Goal: Task Accomplishment & Management: Use online tool/utility

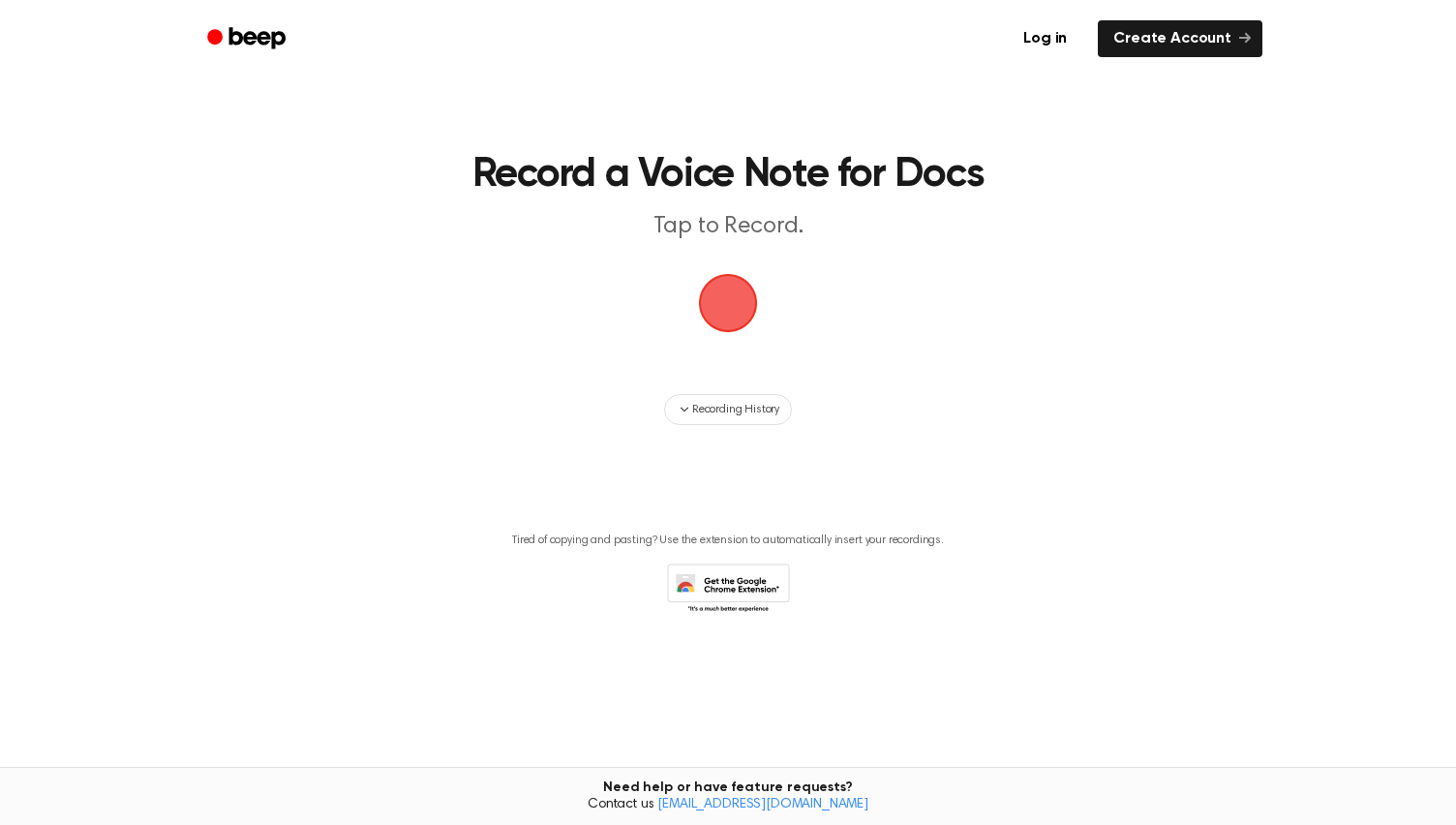
click at [744, 310] on span "button" at bounding box center [728, 304] width 63 height 63
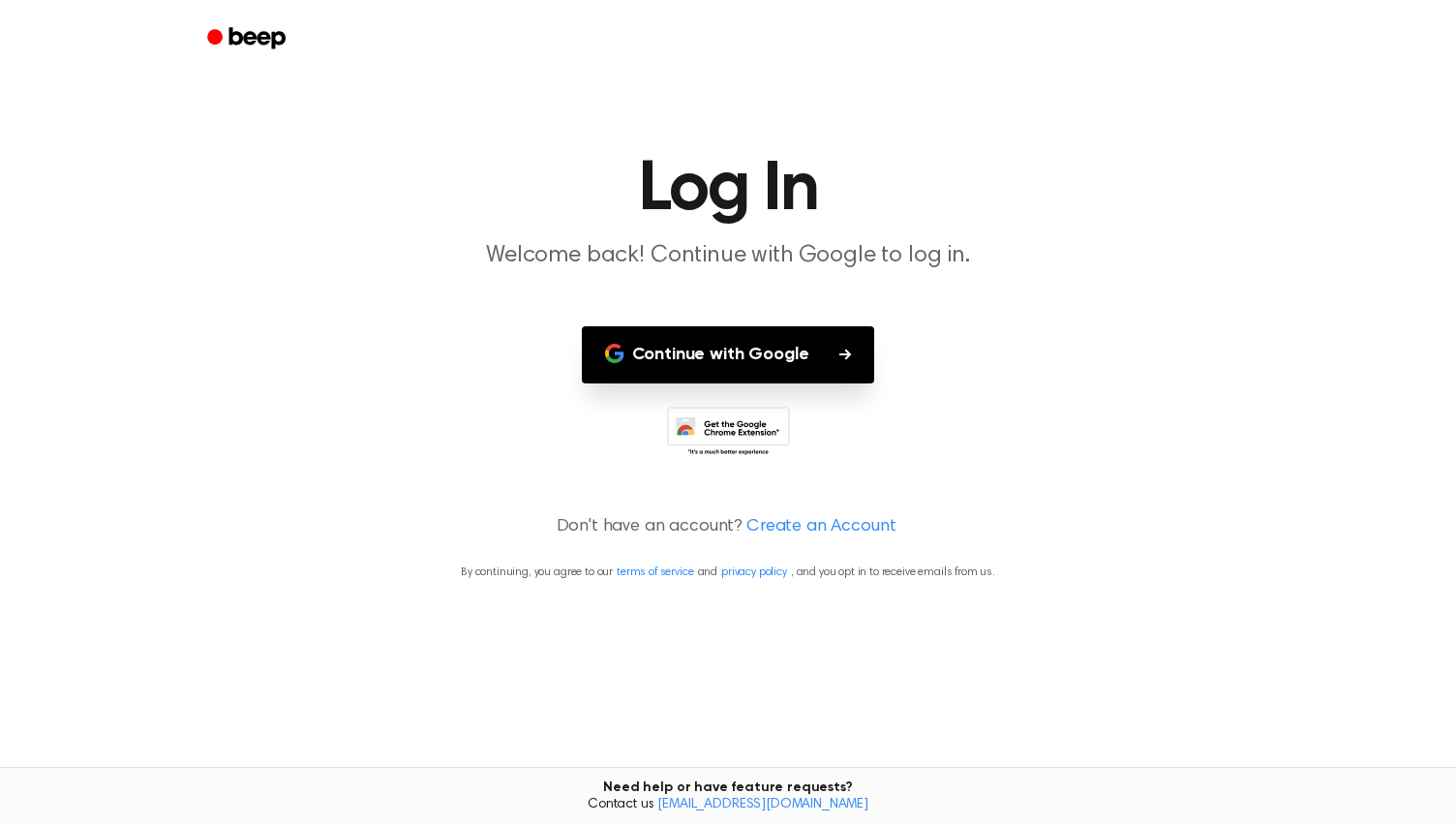
click at [739, 358] on button "Continue with Google" at bounding box center [728, 355] width 293 height 57
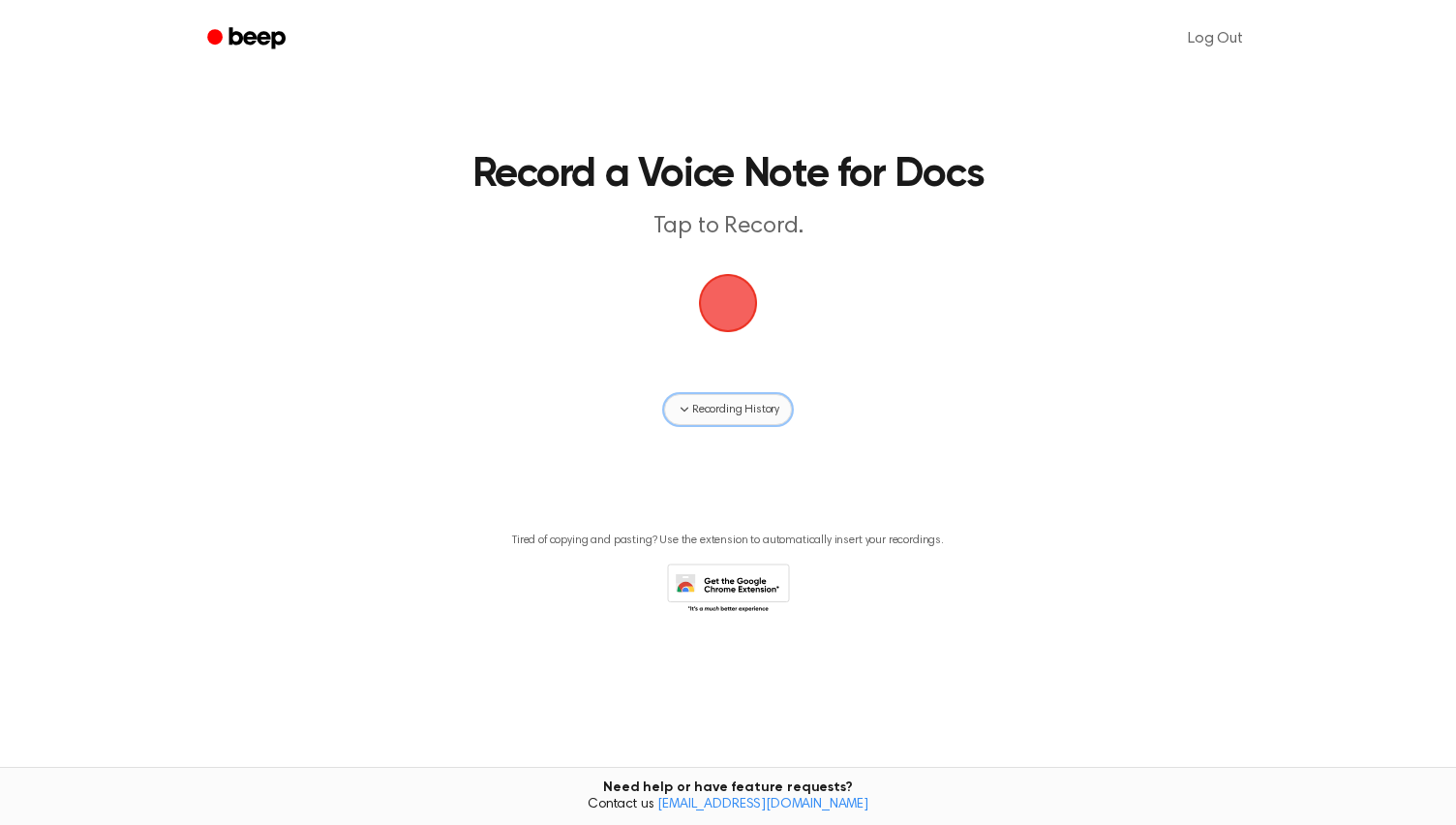
click at [759, 411] on span "Recording History" at bounding box center [735, 410] width 87 height 18
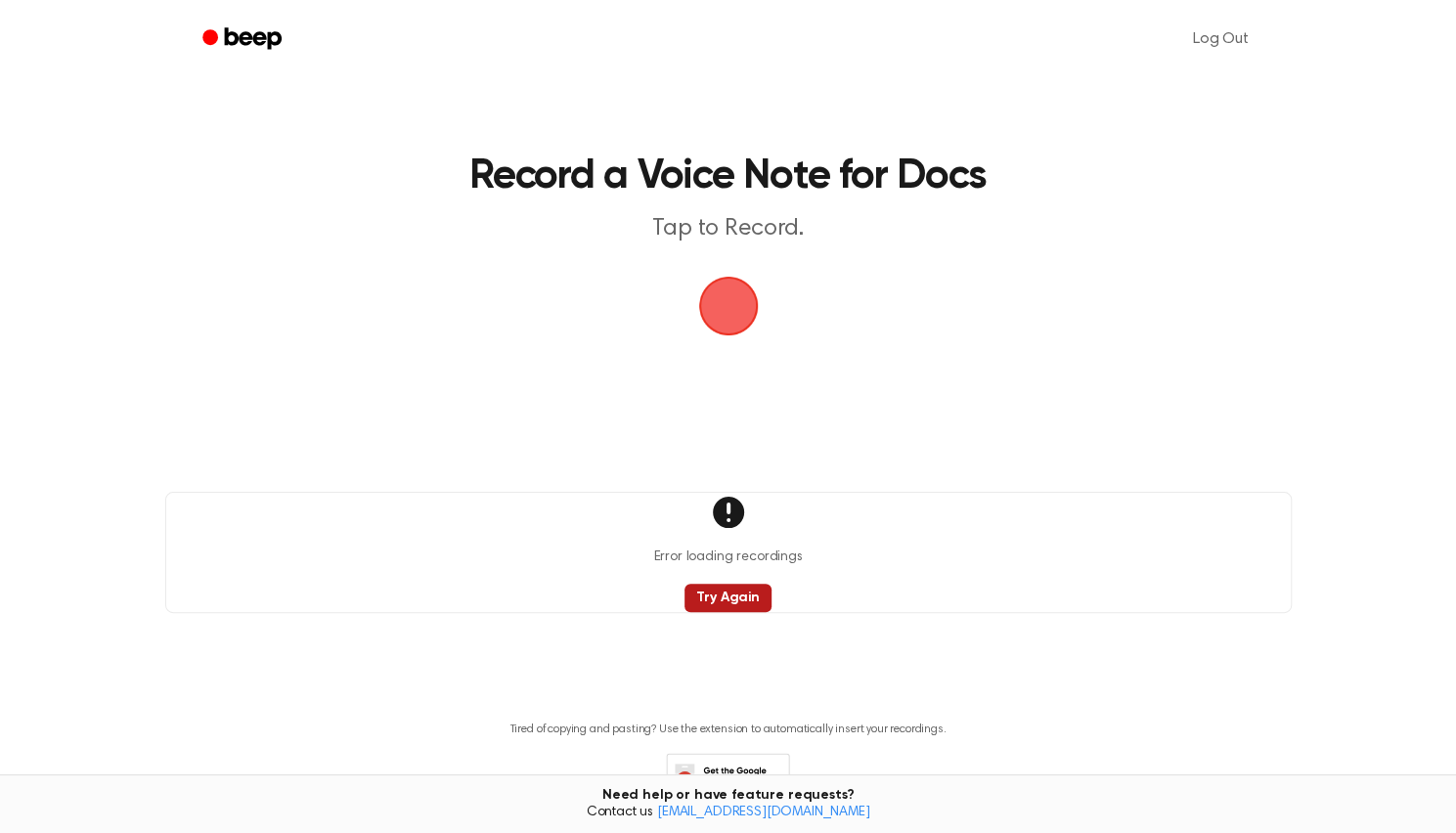
click at [754, 603] on button "Try Again" at bounding box center [728, 598] width 87 height 29
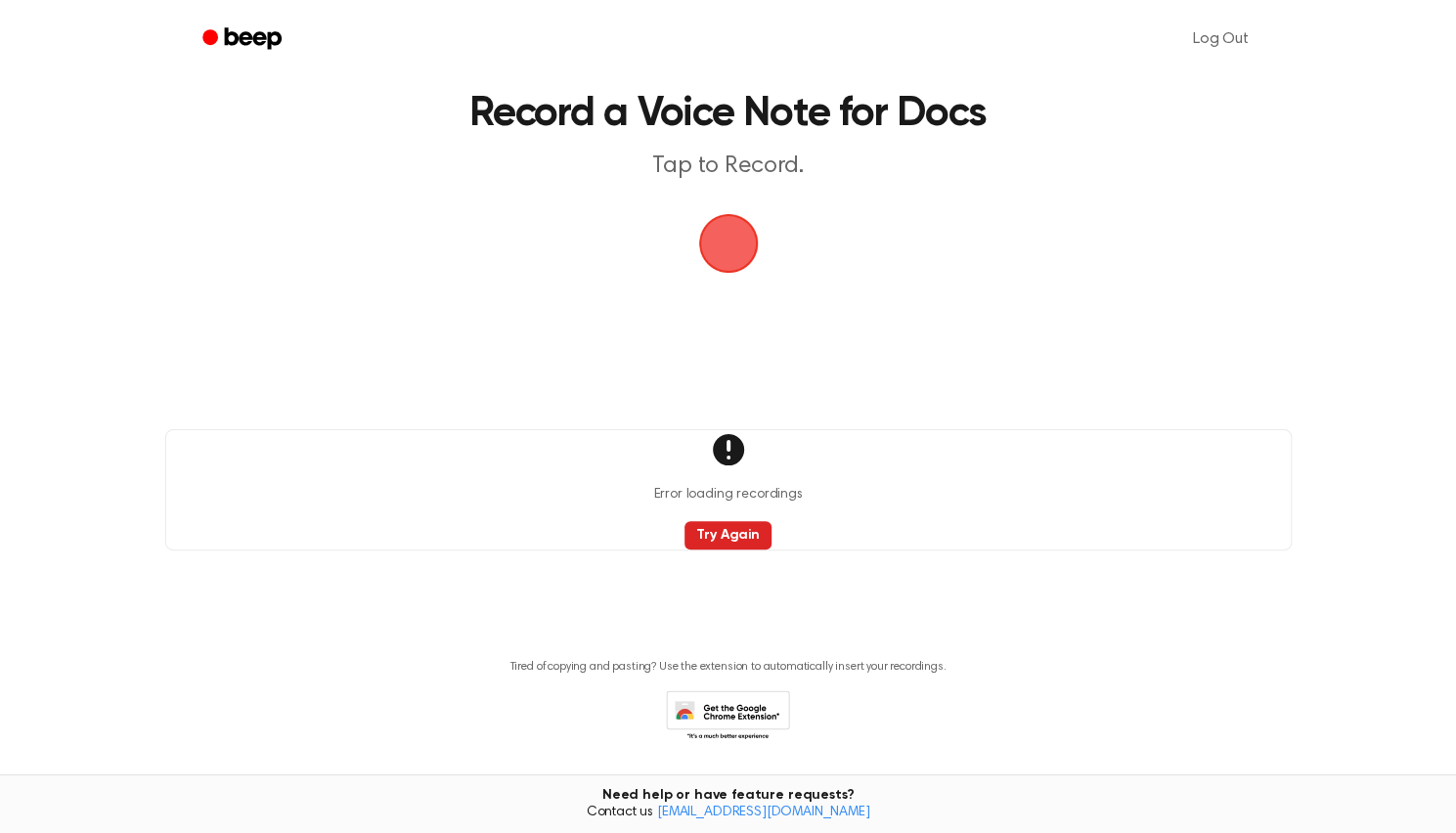
scroll to position [121, 0]
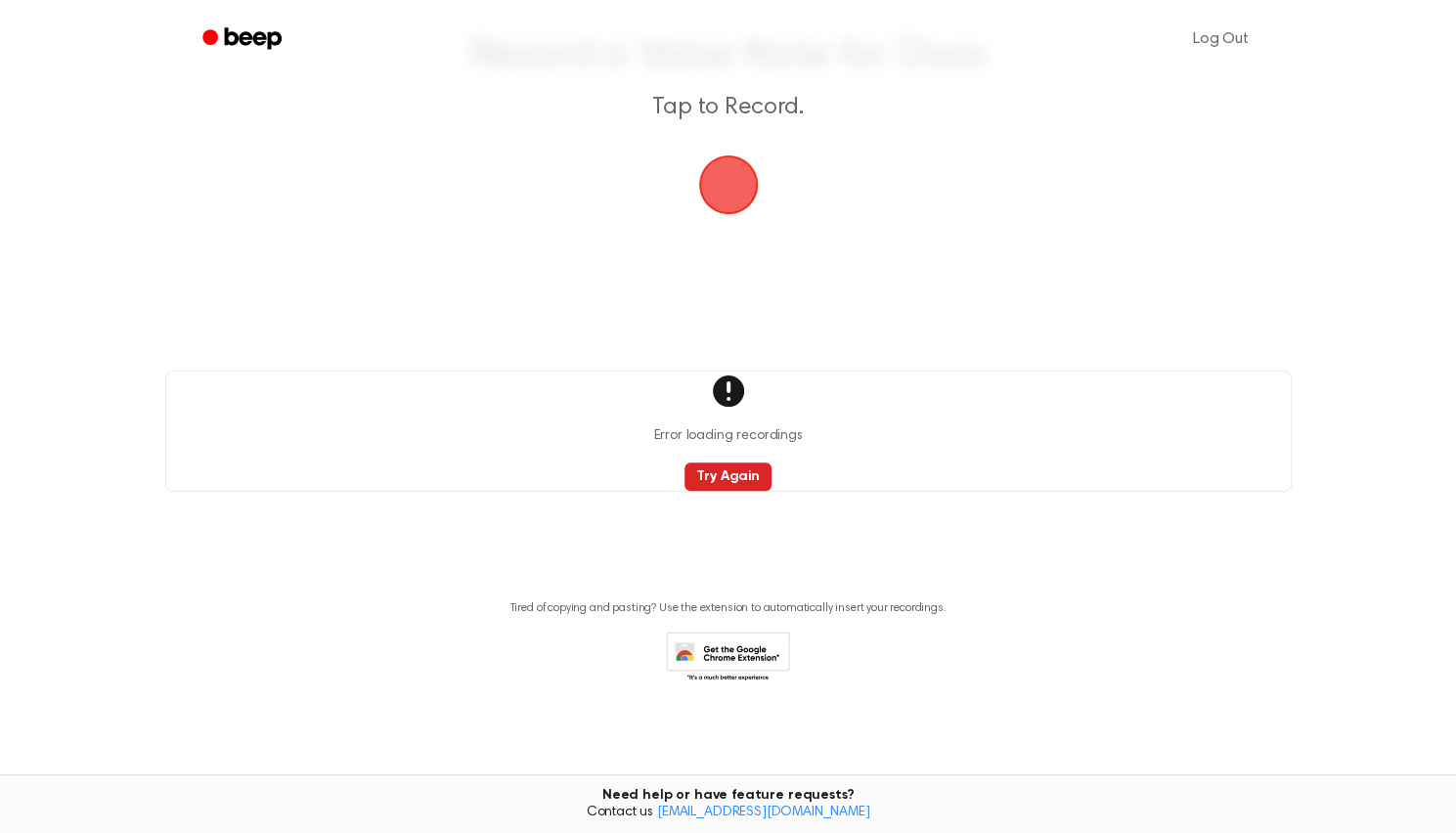
click at [743, 652] on icon at bounding box center [728, 658] width 124 height 54
